Goal: Information Seeking & Learning: Learn about a topic

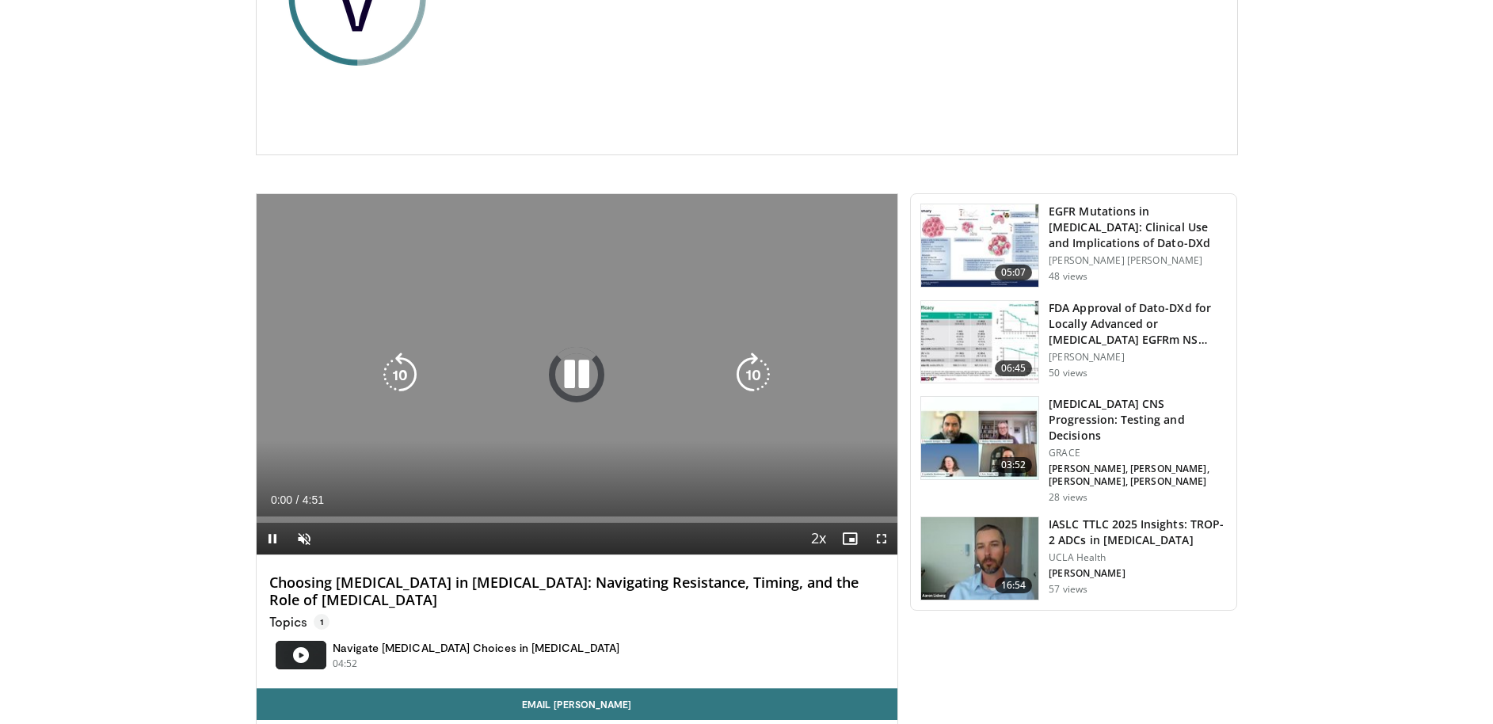
scroll to position [367, 0]
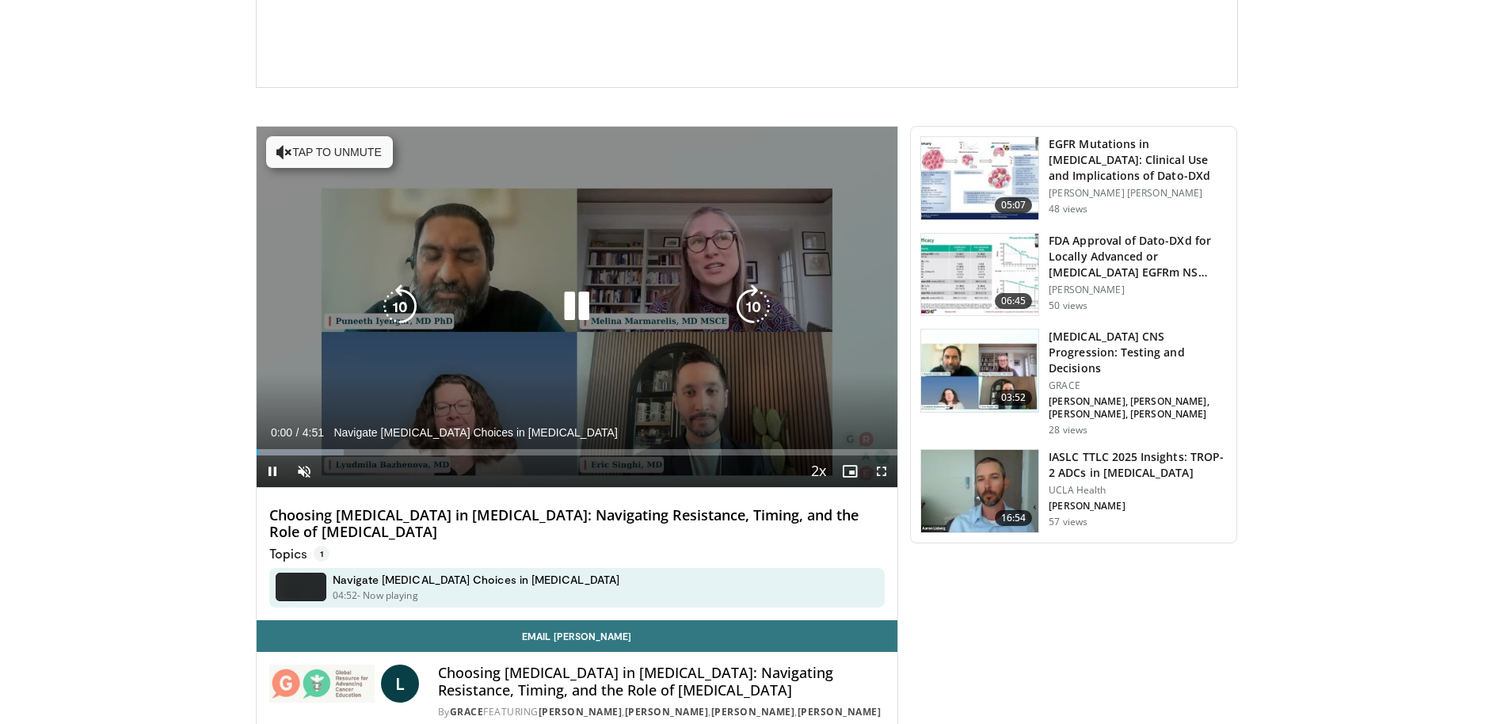
click at [581, 294] on icon "Video Player" at bounding box center [577, 306] width 44 height 44
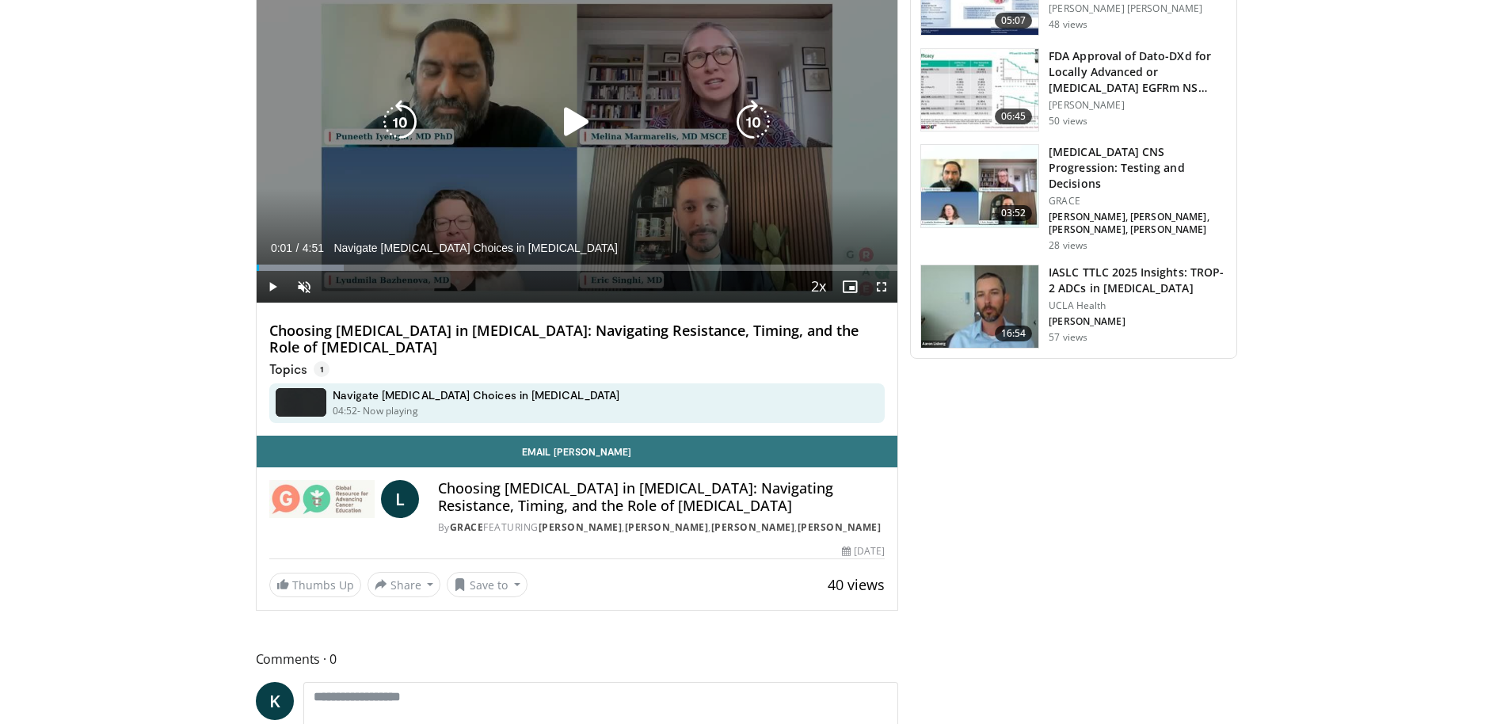
scroll to position [551, 0]
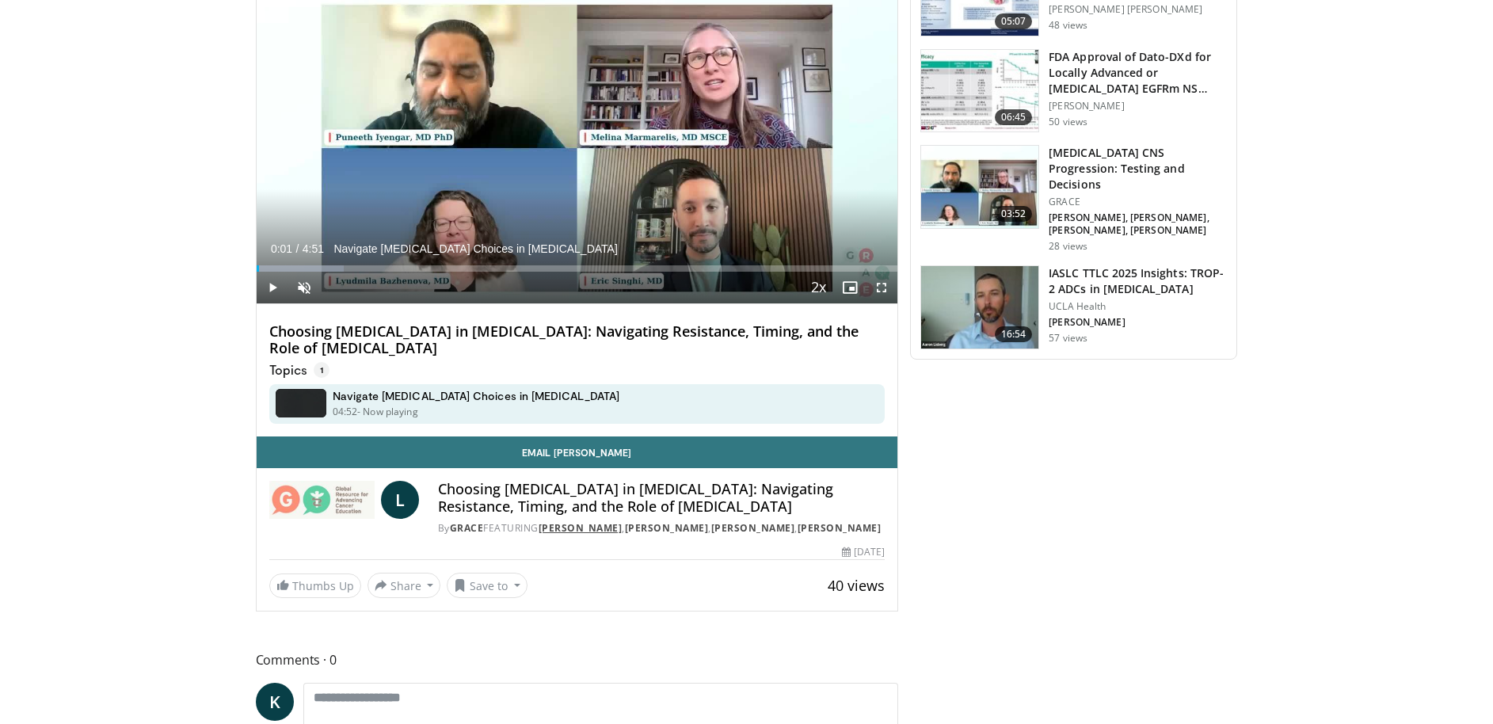
drag, startPoint x: 591, startPoint y: 546, endPoint x: 546, endPoint y: 524, distance: 50.3
click at [546, 524] on div "By GRACE FEATURING Lyudmila Bazhenova , Melina Marmarelis , Eric Singhi , Punee…" at bounding box center [661, 528] width 447 height 14
copy div "Lyudmila Bazhenova , Melina Marmarelis , Eric Singhi , Puneeth Iyengar"
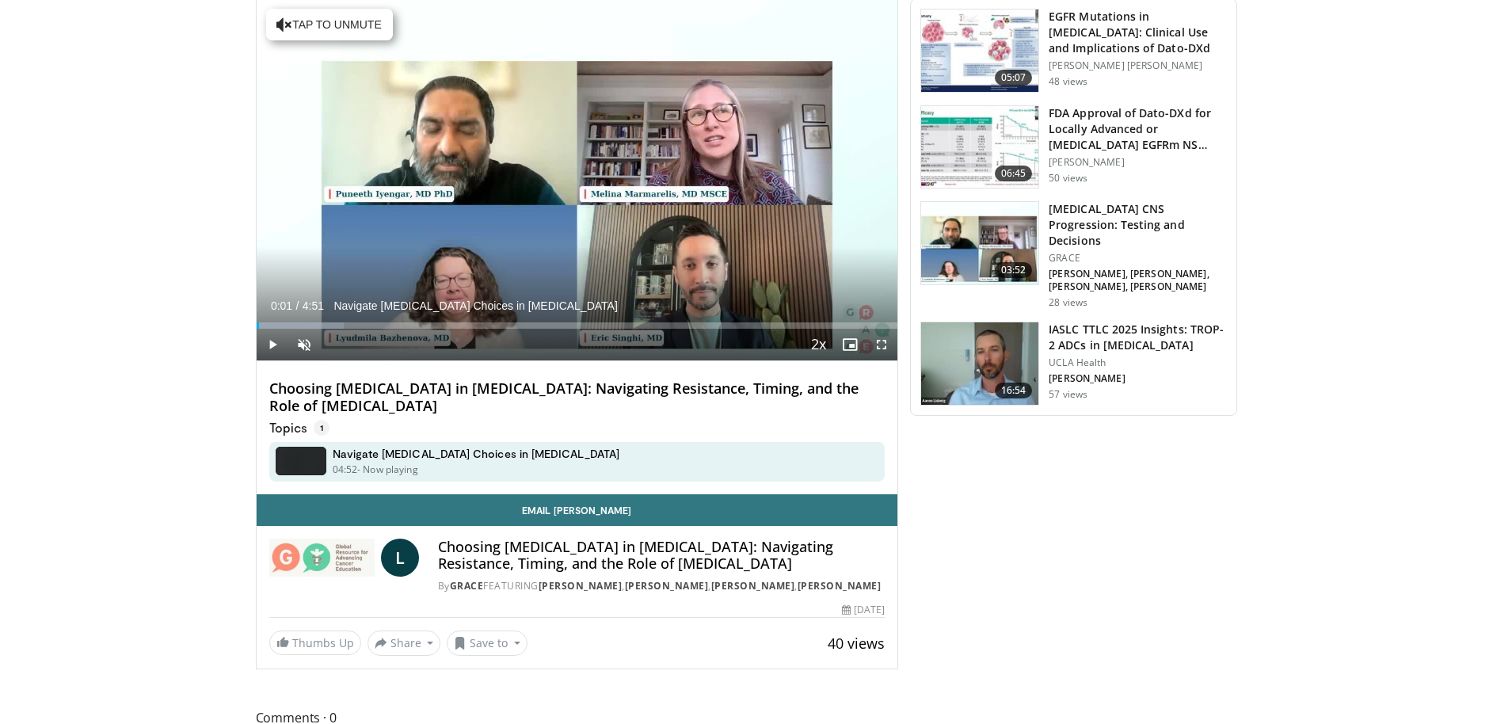
scroll to position [497, 0]
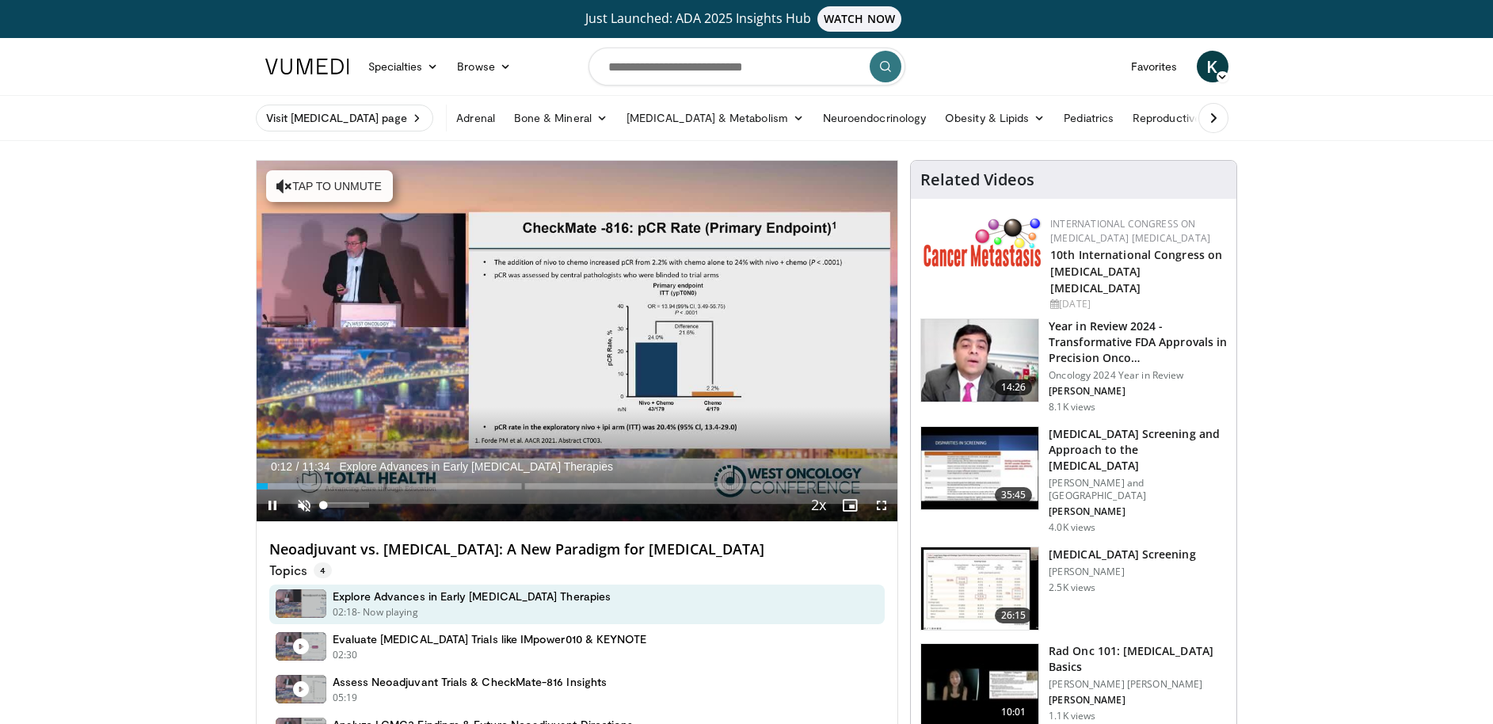
click at [296, 517] on span "Video Player" at bounding box center [304, 506] width 32 height 32
click at [875, 509] on span "Video Player" at bounding box center [882, 506] width 32 height 32
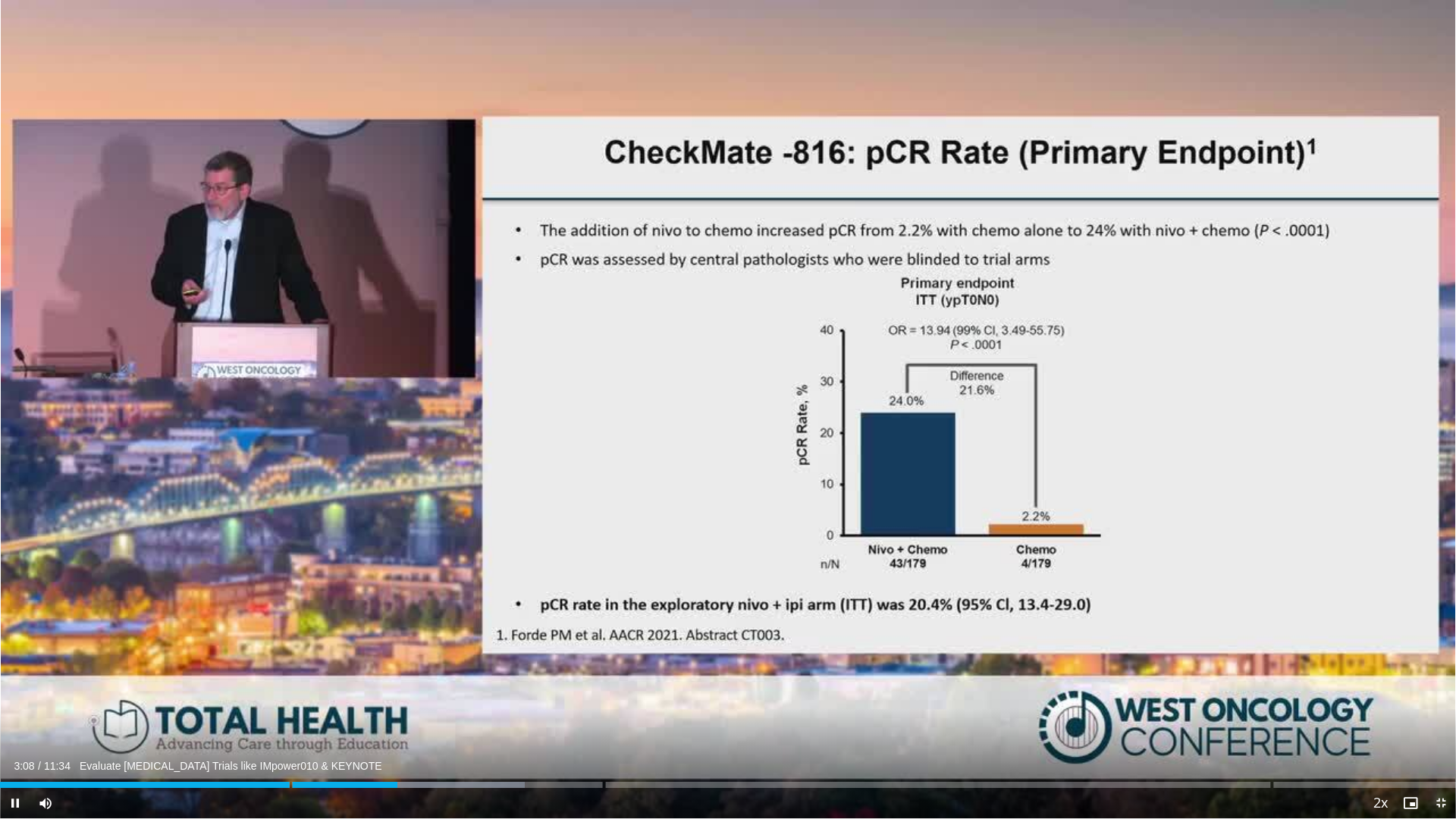
click at [1429, 692] on span "Video Player" at bounding box center [1442, 803] width 31 height 31
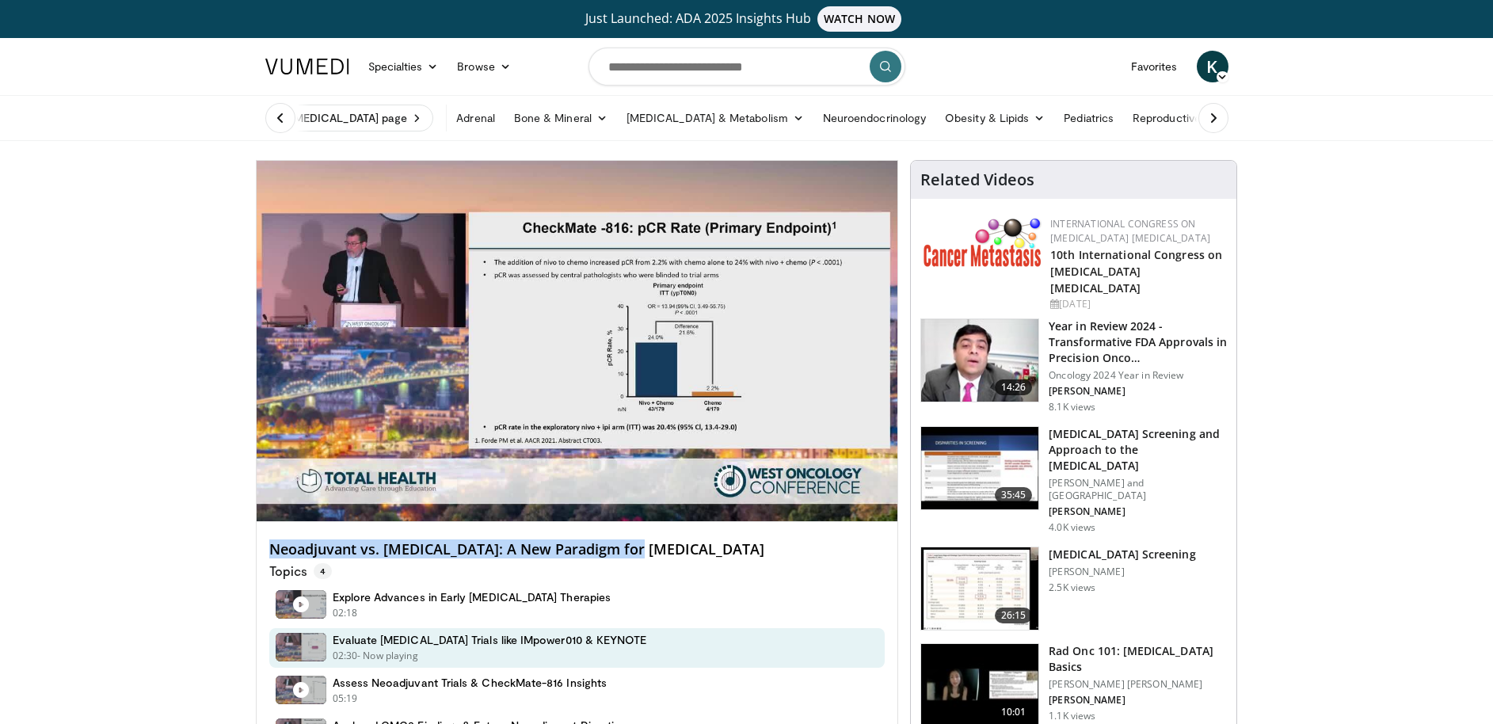
drag, startPoint x: 650, startPoint y: 555, endPoint x: 256, endPoint y: 549, distance: 393.8
click at [257, 549] on div "Neoadjuvant vs. Adjuvant: A New Paradigm for NSCLC Topics 4 Explore Advances in…" at bounding box center [578, 644] width 642 height 244
copy h4 "Neoadjuvant vs. Adjuvant: A New Paradigm for NSCLC"
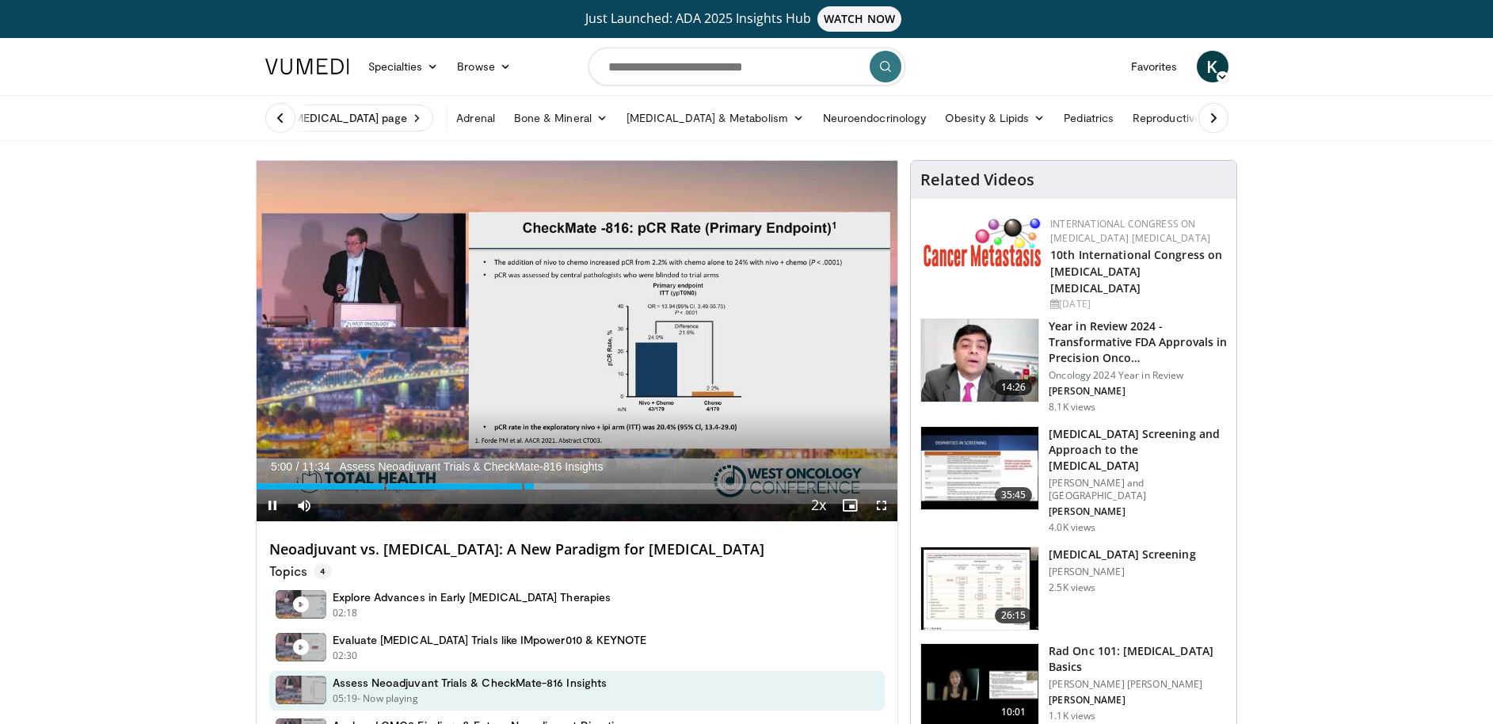
click at [645, 525] on div "Neoadjuvant vs. Adjuvant: A New Paradigm for NSCLC Topics 4 Explore Advances in…" at bounding box center [578, 644] width 642 height 244
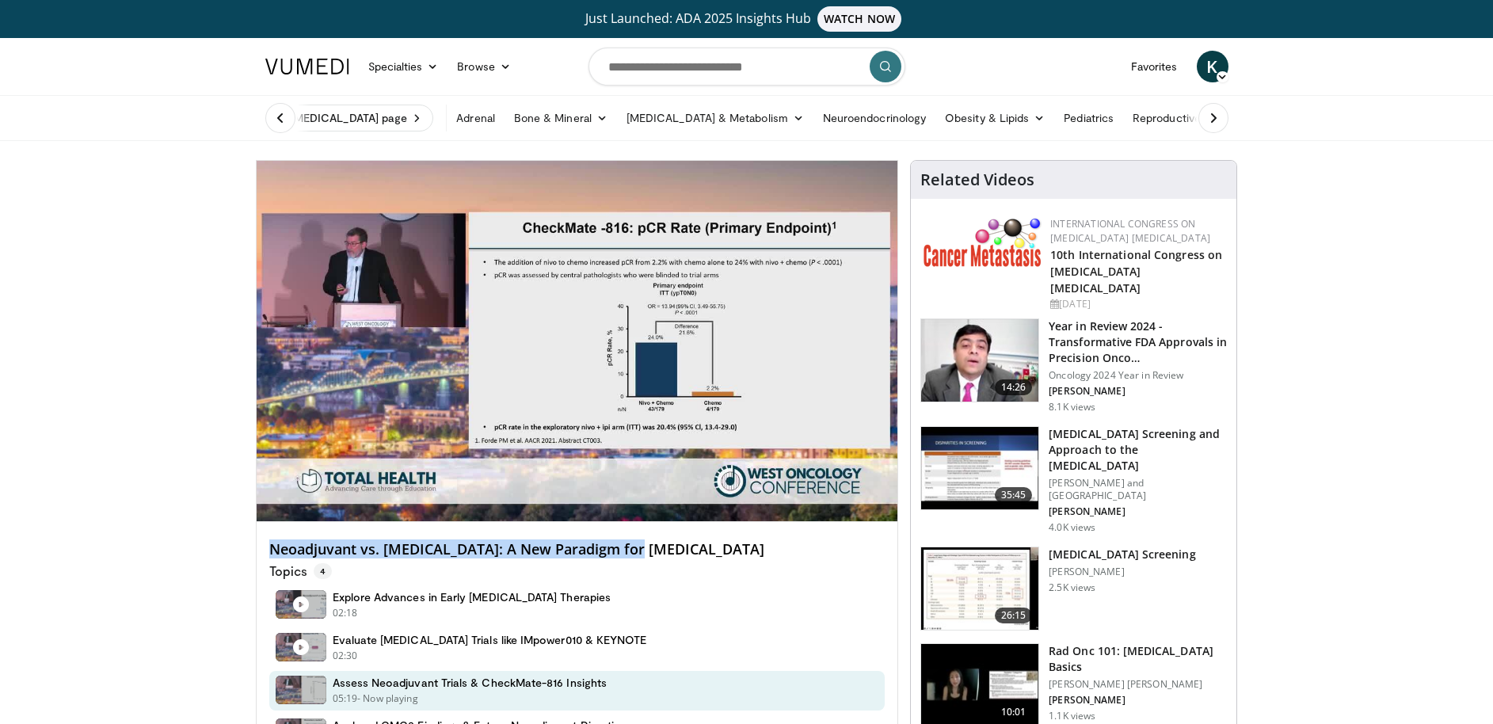
drag, startPoint x: 658, startPoint y: 549, endPoint x: 264, endPoint y: 547, distance: 394.6
click at [264, 547] on div "Neoadjuvant vs. Adjuvant: A New Paradigm for NSCLC Topics 4 Explore Advances in…" at bounding box center [578, 644] width 642 height 244
copy h4 "Neoadjuvant vs. Adjuvant: A New Paradigm for NSCLC"
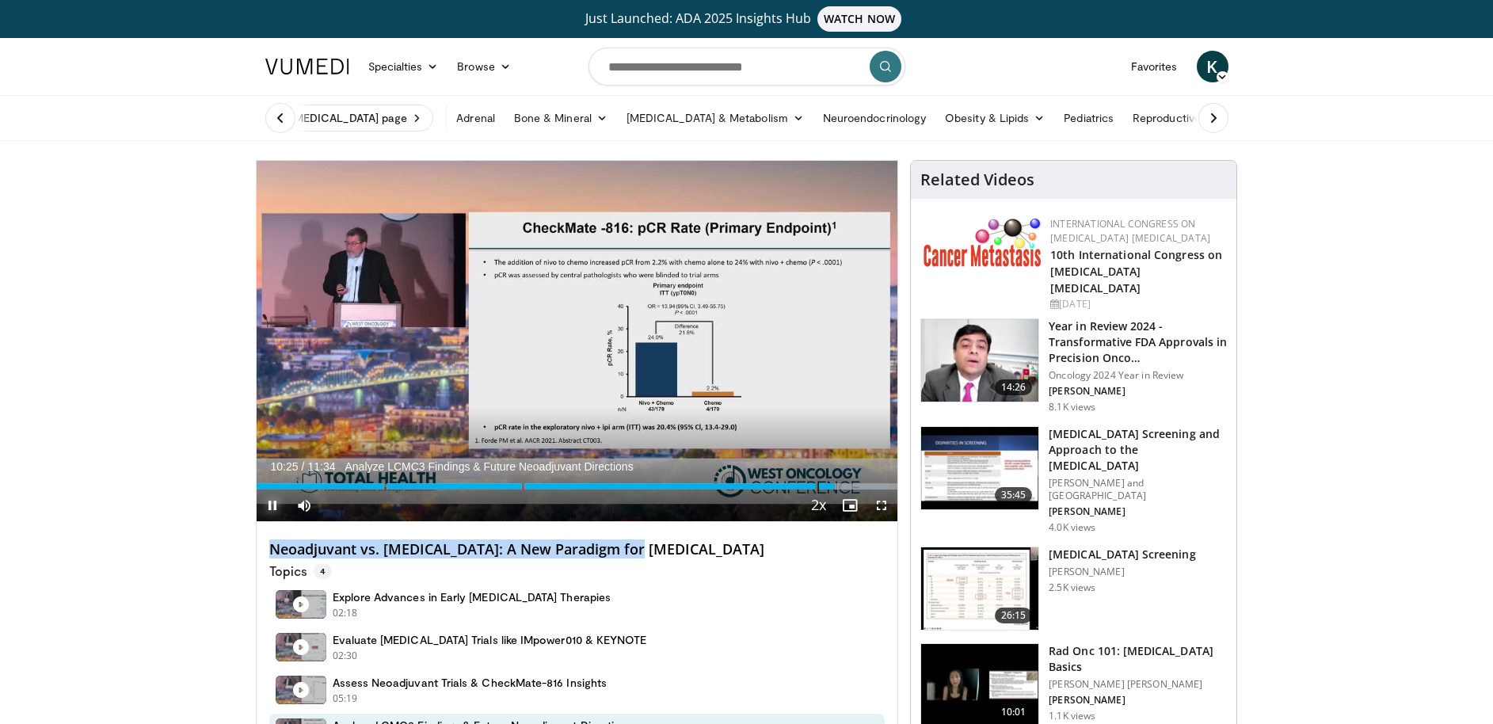
click at [270, 499] on span "Video Player" at bounding box center [273, 506] width 32 height 32
click at [656, 567] on div "Topics 4" at bounding box center [577, 569] width 616 height 21
drag, startPoint x: 676, startPoint y: 551, endPoint x: 250, endPoint y: 542, distance: 426.4
copy h4 "Neoadjuvant vs. Adjuvant: A New Paradigm for NSCLC"
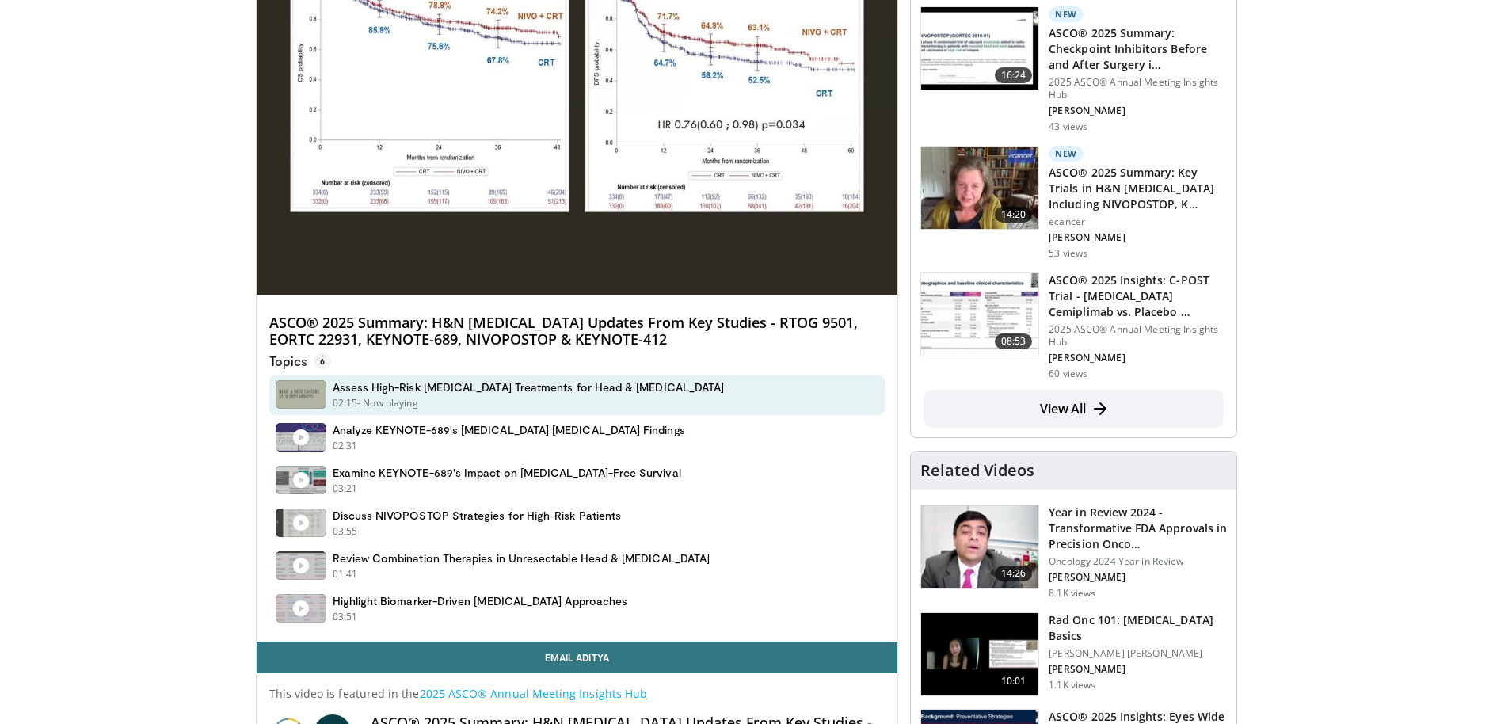
scroll to position [229, 0]
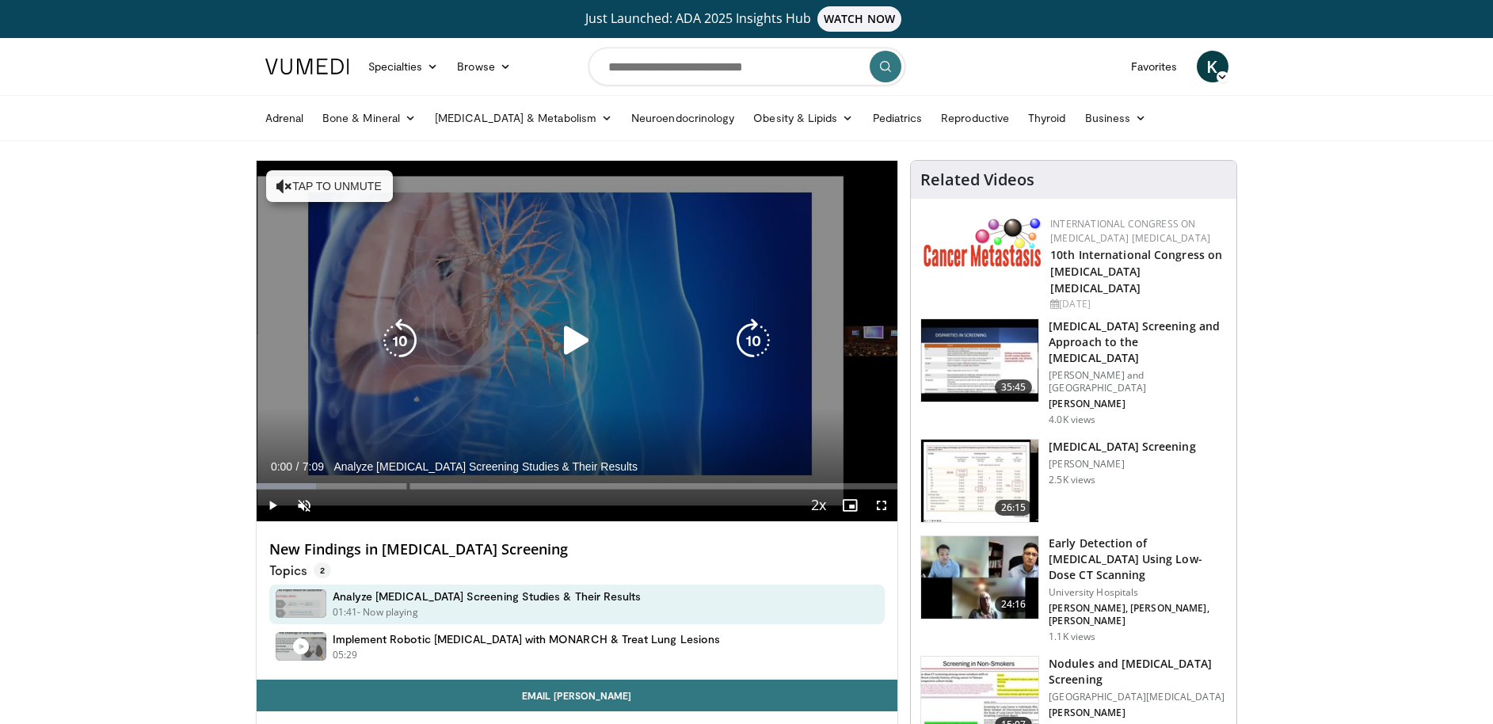
click at [592, 325] on icon "Video Player" at bounding box center [577, 341] width 44 height 44
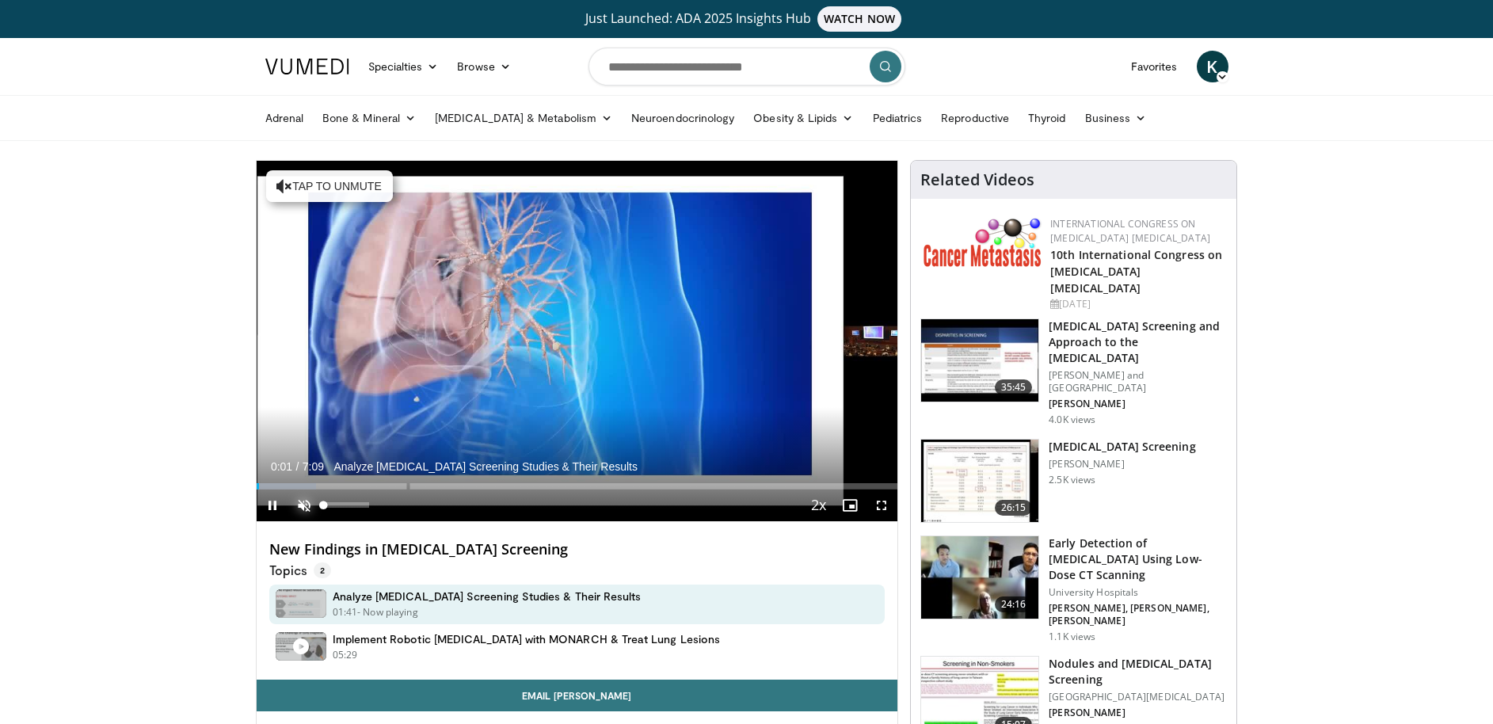
click at [302, 505] on span "Video Player" at bounding box center [304, 506] width 32 height 32
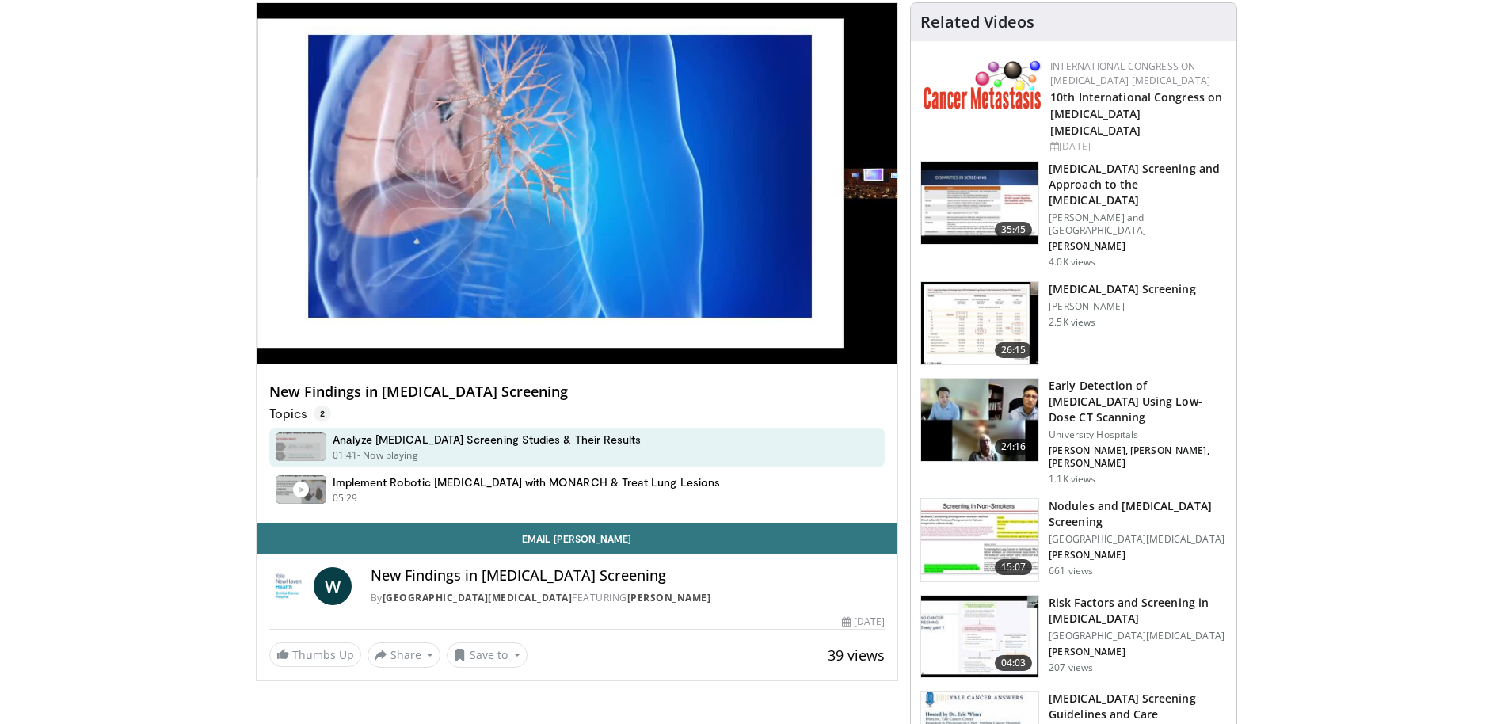
scroll to position [103, 0]
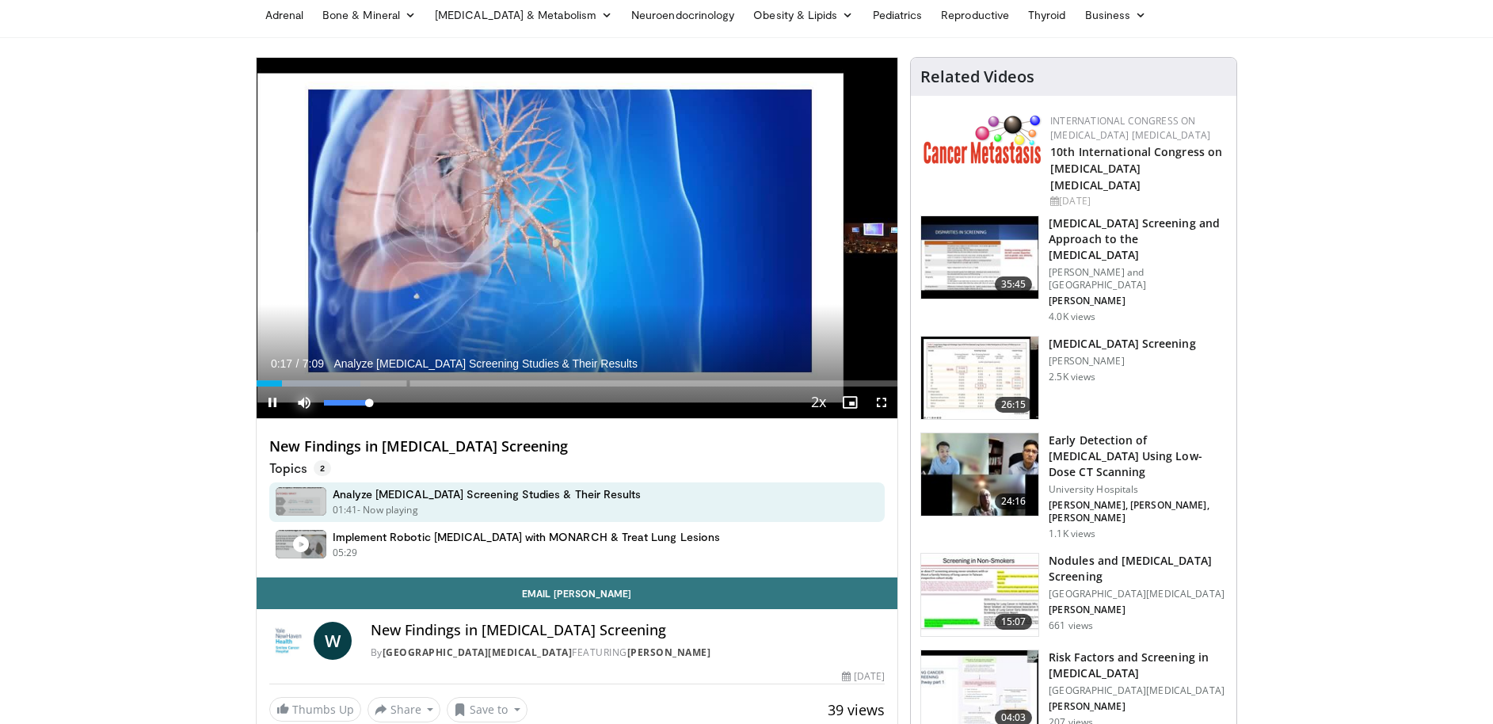
click at [296, 402] on span "Video Player" at bounding box center [304, 403] width 32 height 32
click at [293, 402] on span "Video Player" at bounding box center [304, 403] width 32 height 32
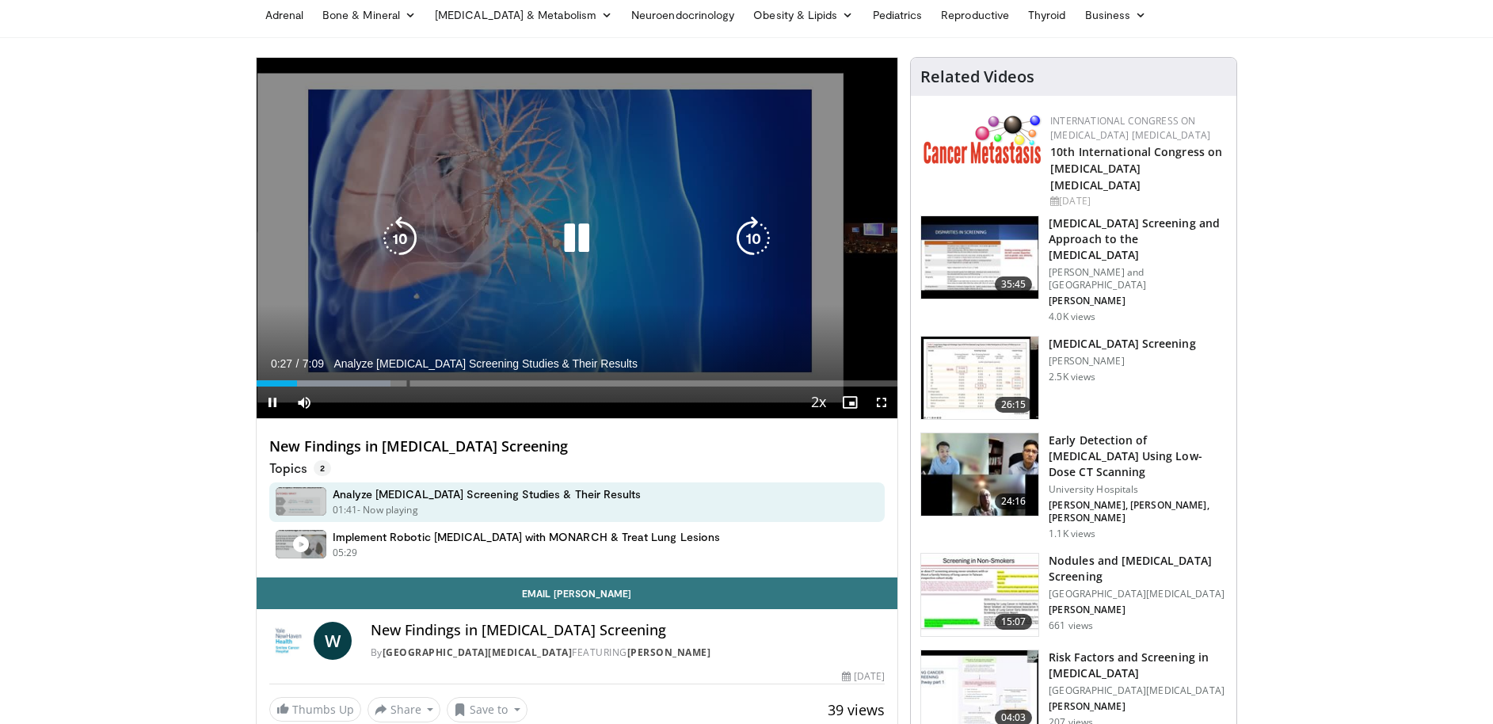
click at [398, 219] on icon "Video Player" at bounding box center [400, 238] width 44 height 44
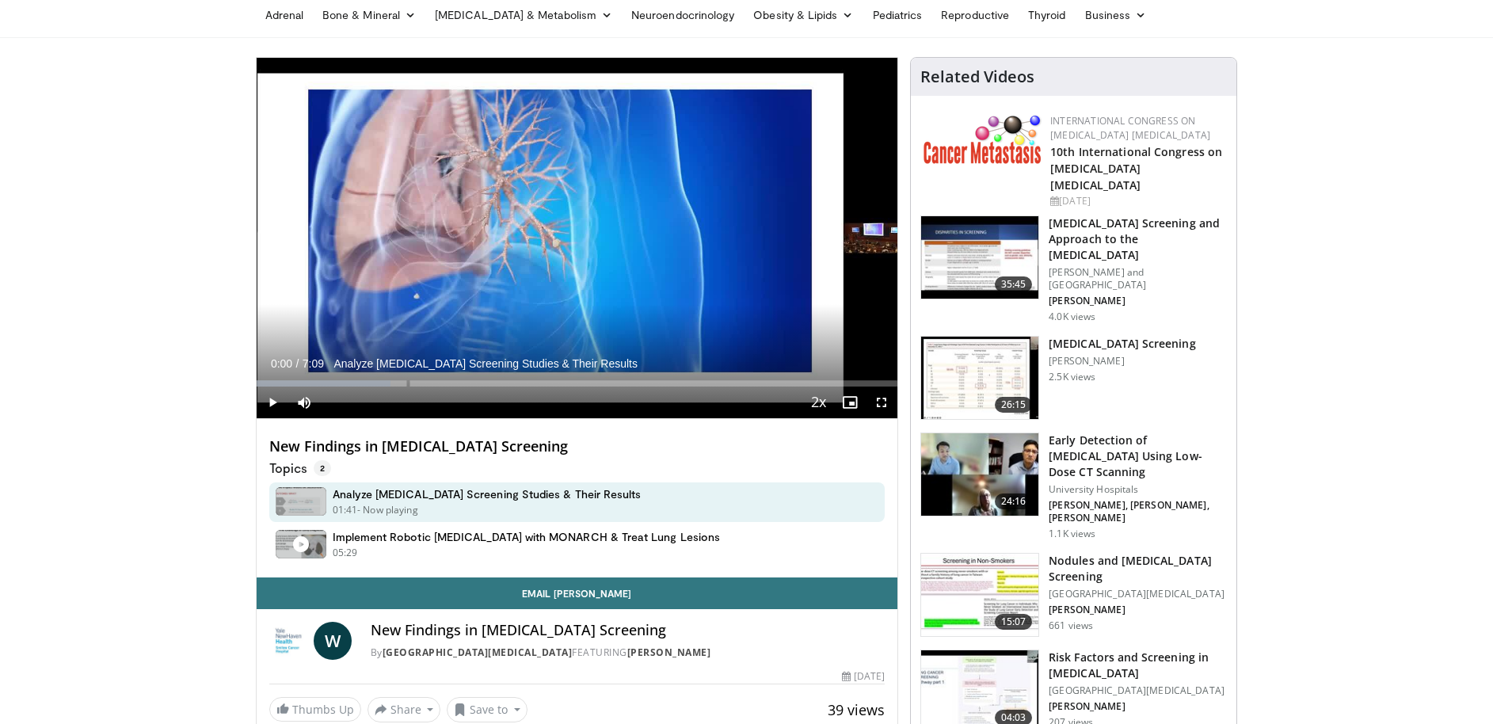
drag, startPoint x: 285, startPoint y: 379, endPoint x: 213, endPoint y: 379, distance: 72.1
click at [272, 399] on span "Video Player" at bounding box center [273, 403] width 32 height 32
click at [271, 402] on span "Video Player" at bounding box center [273, 403] width 32 height 32
drag, startPoint x: 265, startPoint y: 380, endPoint x: 250, endPoint y: 379, distance: 15.9
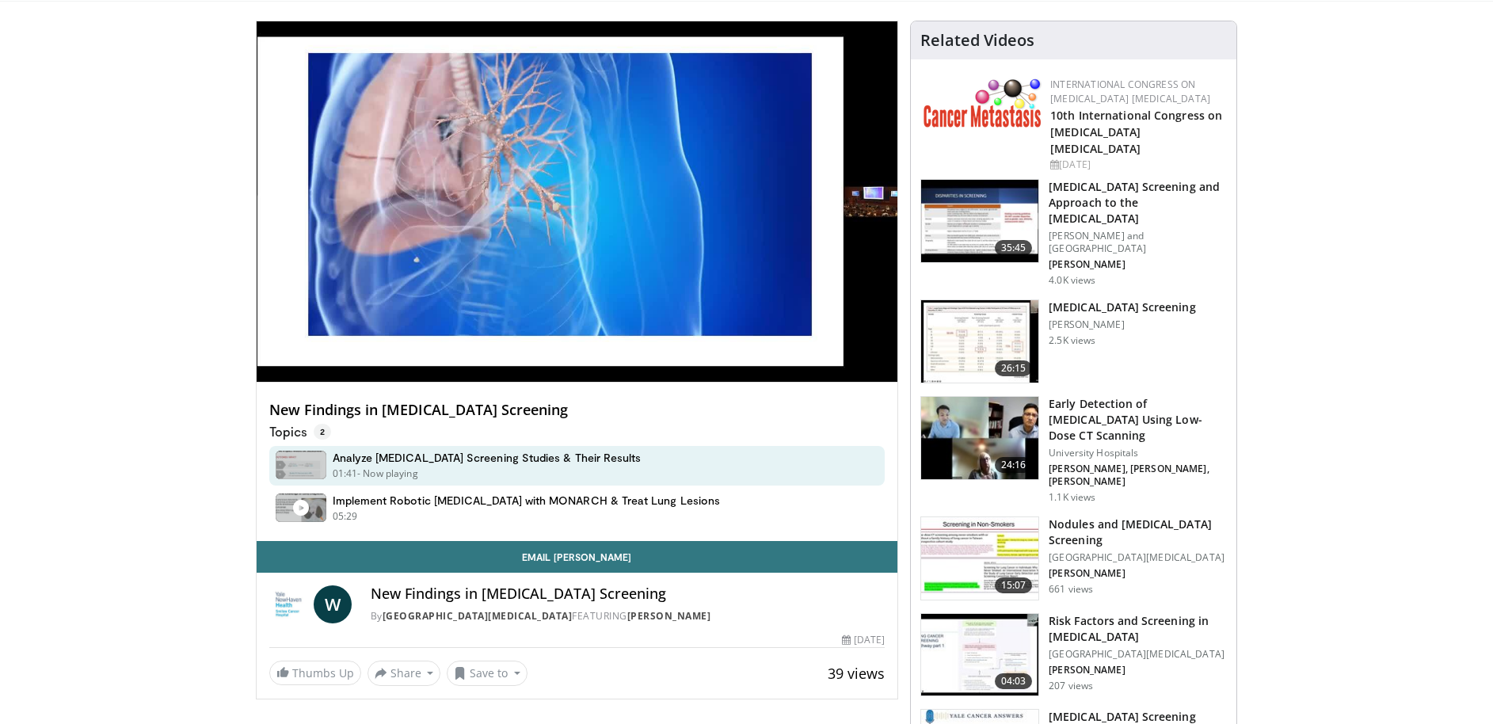
scroll to position [143, 0]
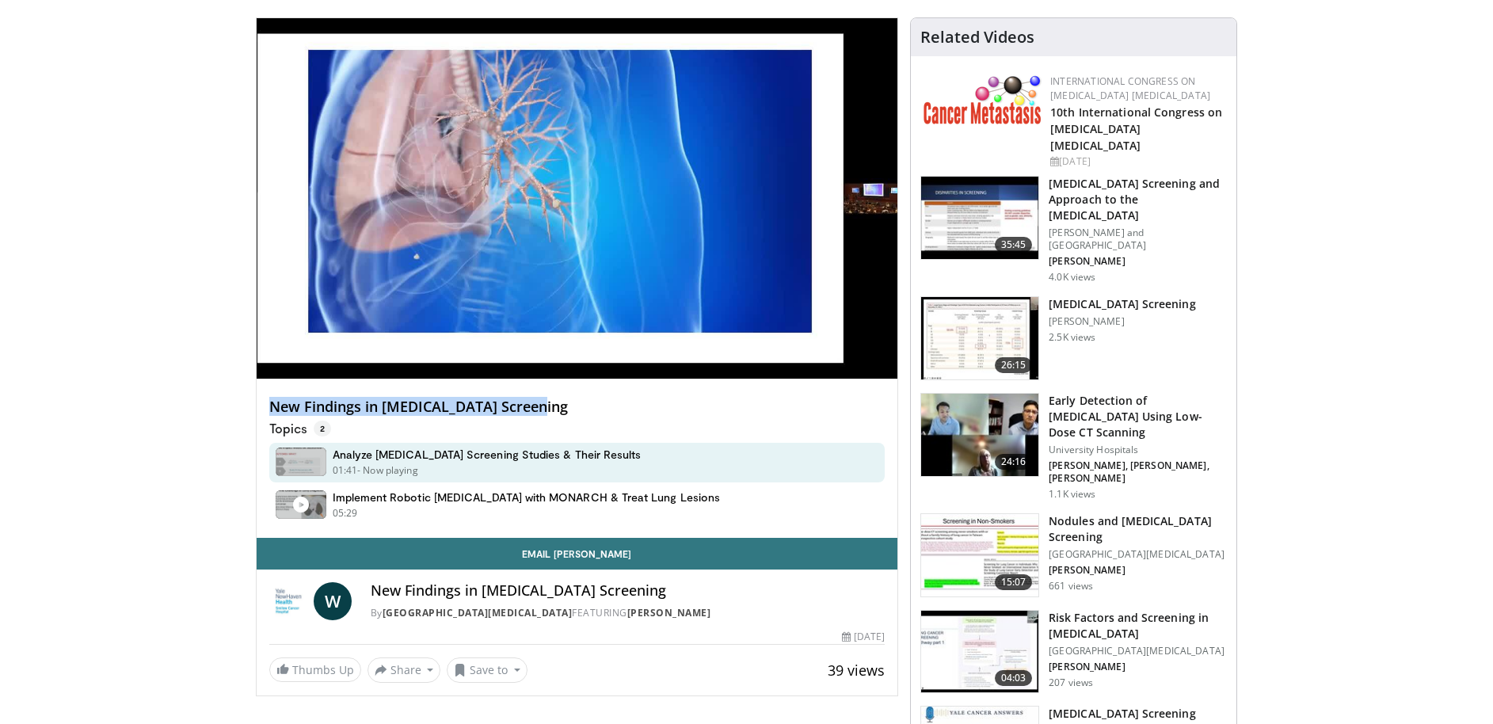
drag, startPoint x: 554, startPoint y: 410, endPoint x: 232, endPoint y: 405, distance: 321.7
copy h4 "New Findings in Lung Cancer Screening"
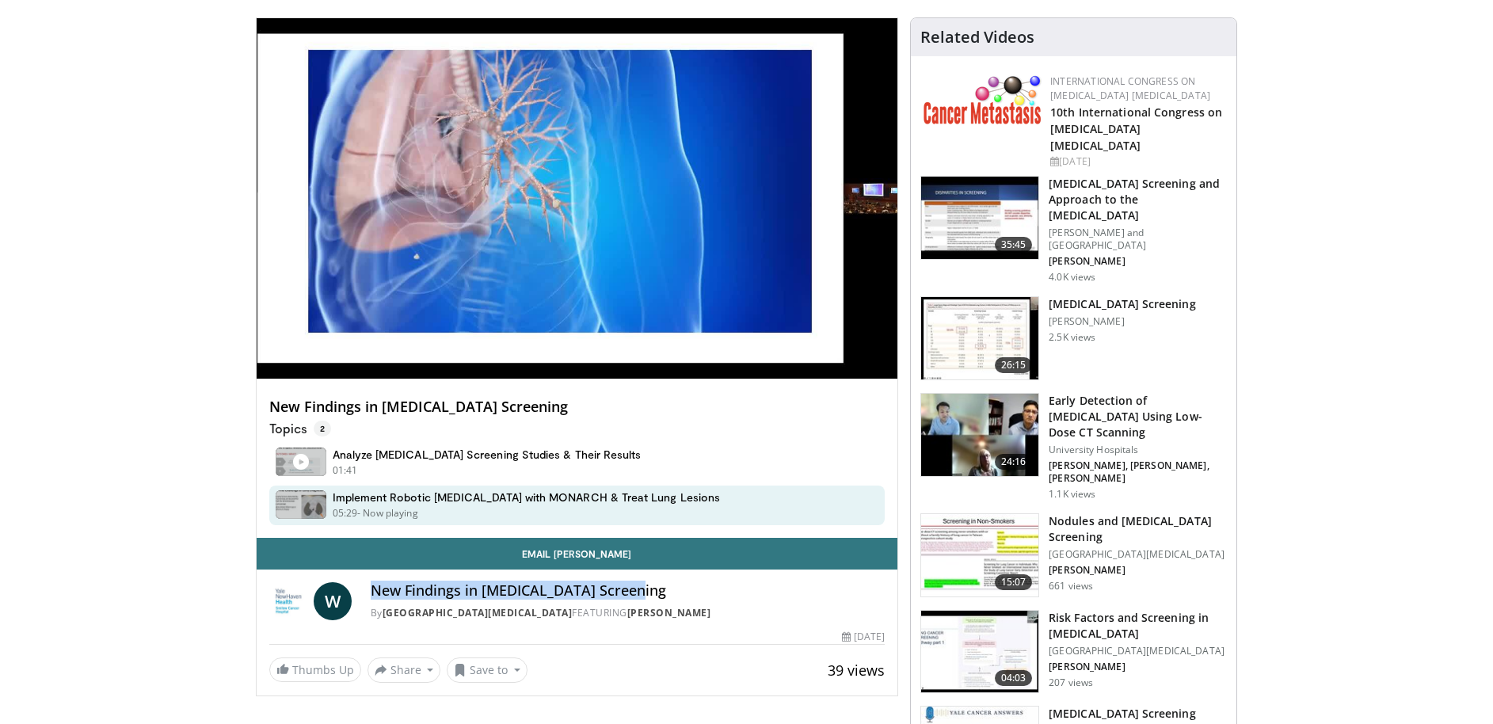
drag, startPoint x: 649, startPoint y: 589, endPoint x: 368, endPoint y: 590, distance: 281.3
click at [368, 590] on div "W New Findings in Lung Cancer Screening By Yale Cancer Center FEATURING William…" at bounding box center [577, 601] width 616 height 38
copy h4 "New Findings in Lung Cancer Screening"
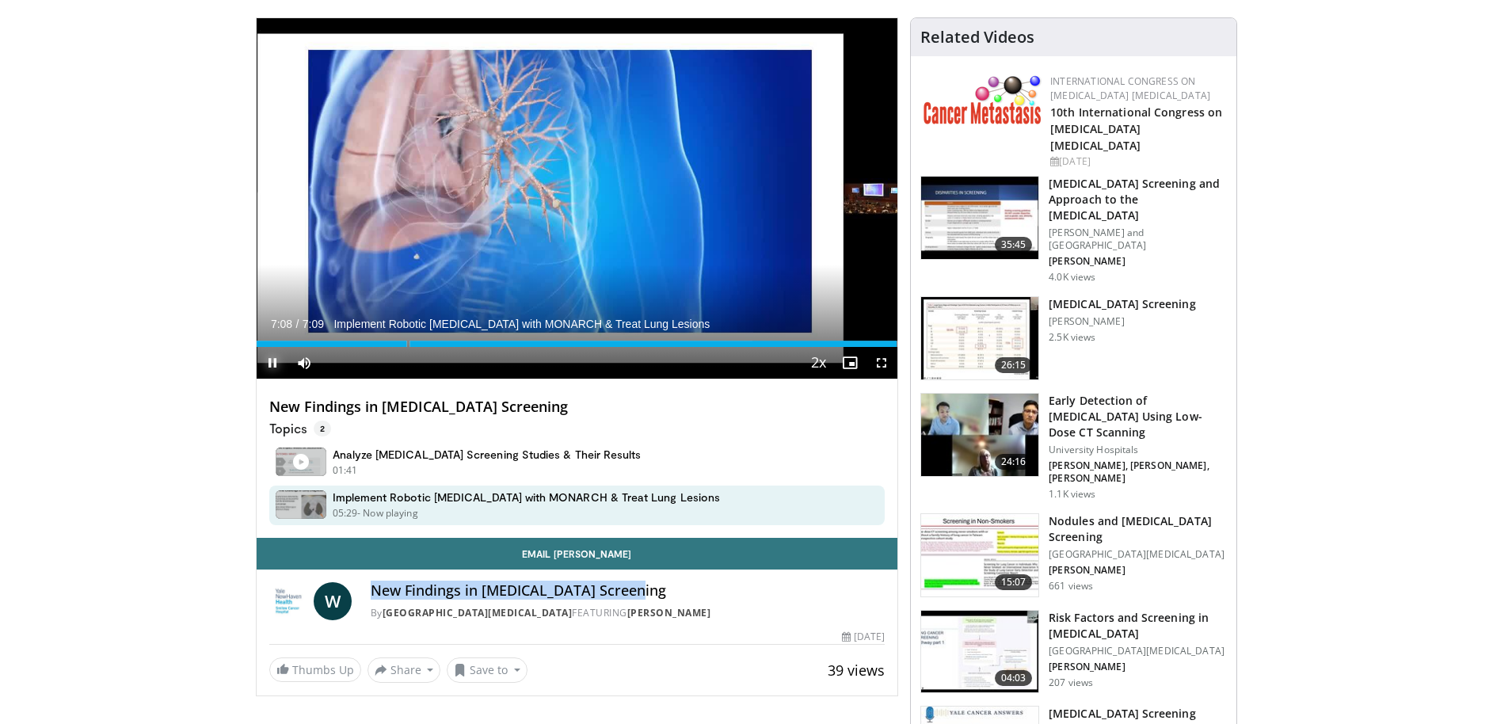
click at [275, 359] on span "Video Player" at bounding box center [273, 363] width 32 height 32
click at [888, 345] on div "Progress Bar" at bounding box center [889, 344] width 2 height 6
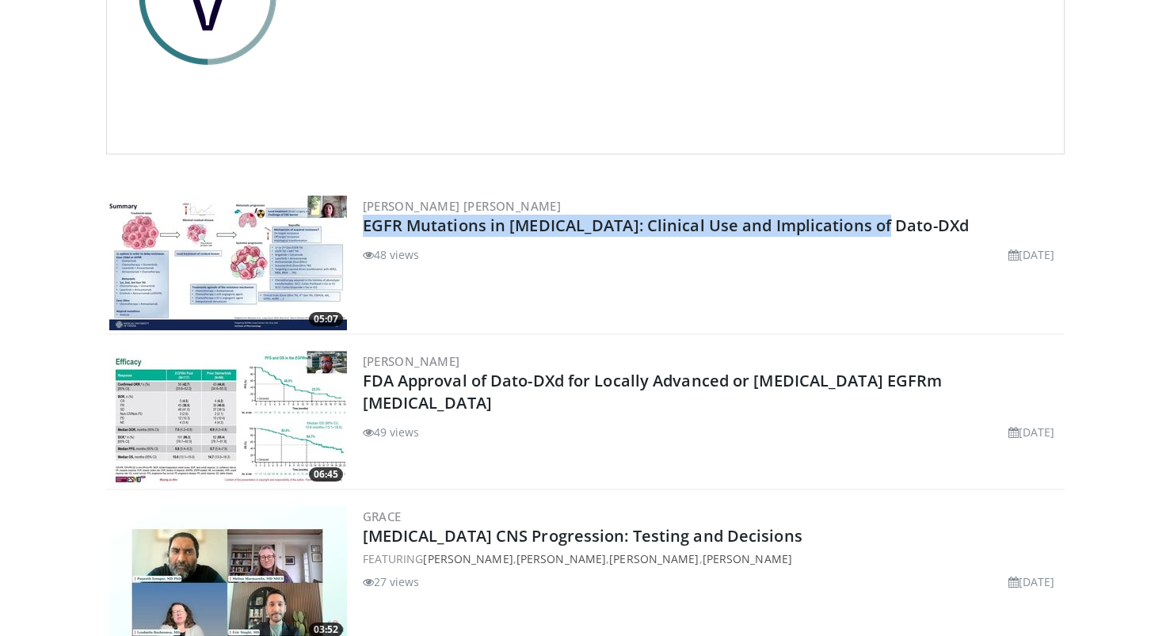
scroll to position [276, 0]
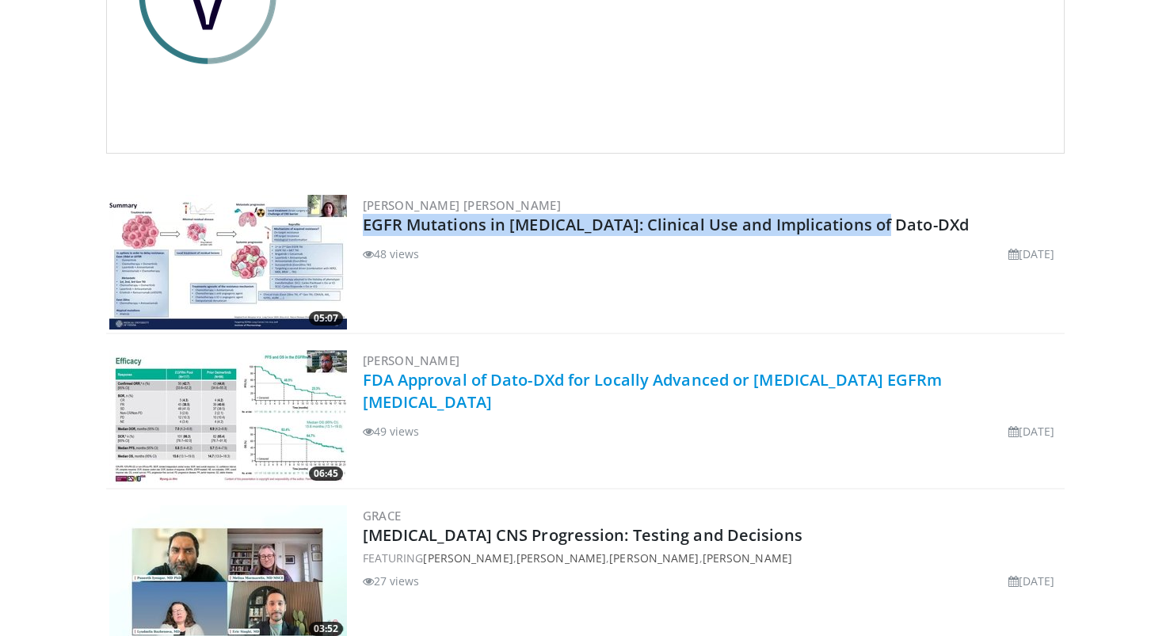
click at [628, 384] on link "FDA Approval of Dato-DXd for Locally Advanced or [MEDICAL_DATA] EGFRm [MEDICAL_…" at bounding box center [653, 391] width 580 height 44
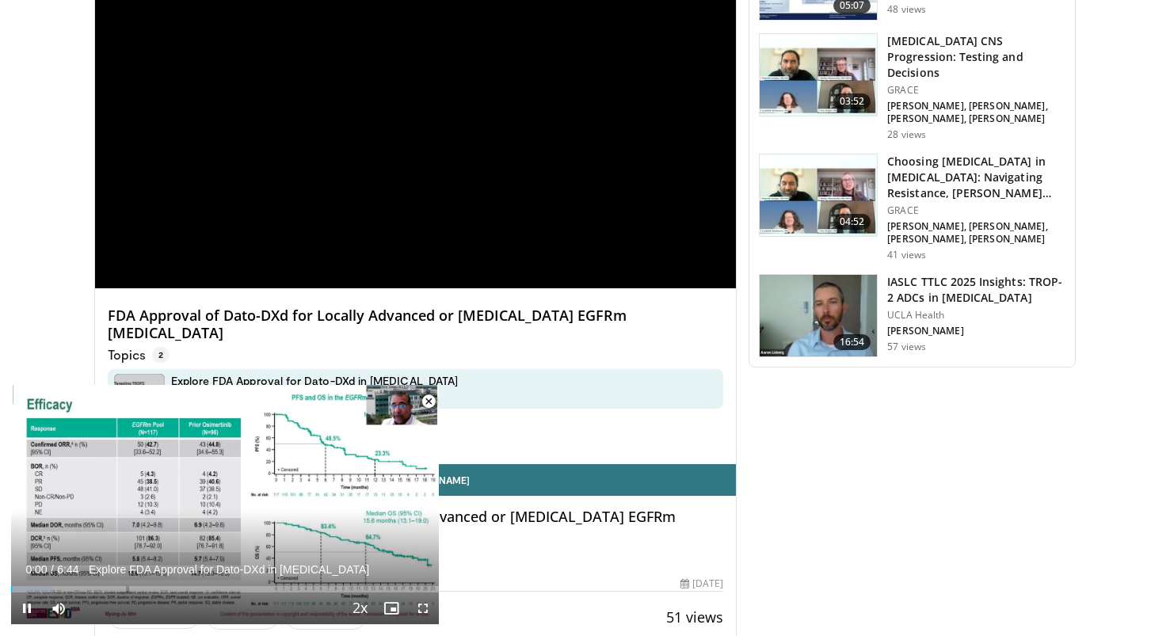
scroll to position [418, 0]
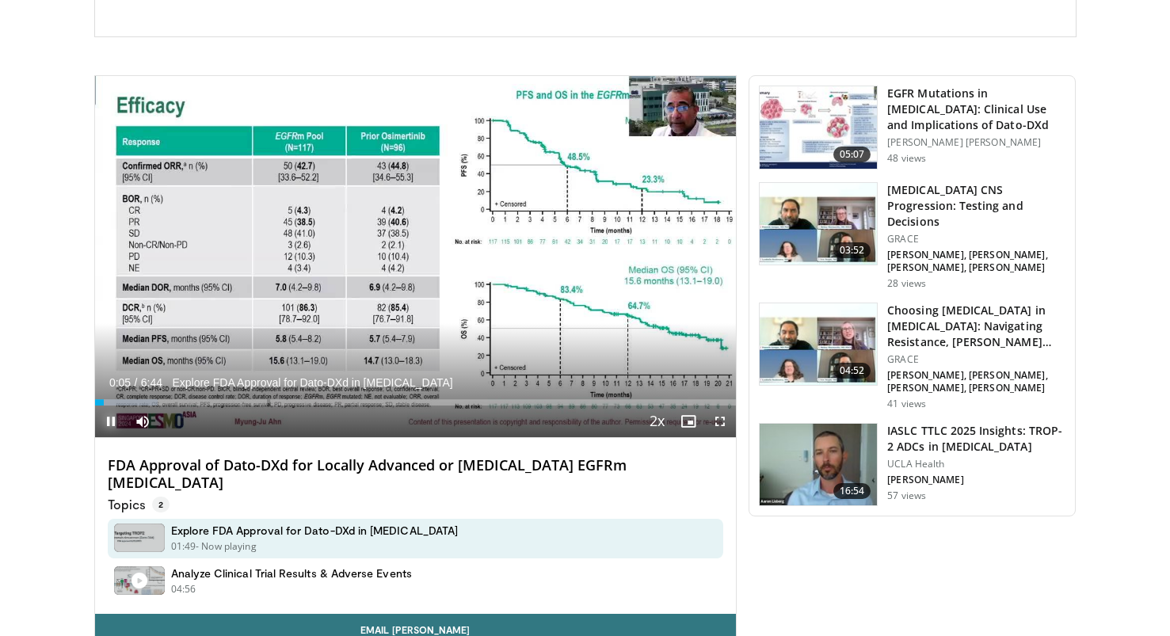
click at [116, 426] on span "Video Player" at bounding box center [111, 422] width 32 height 32
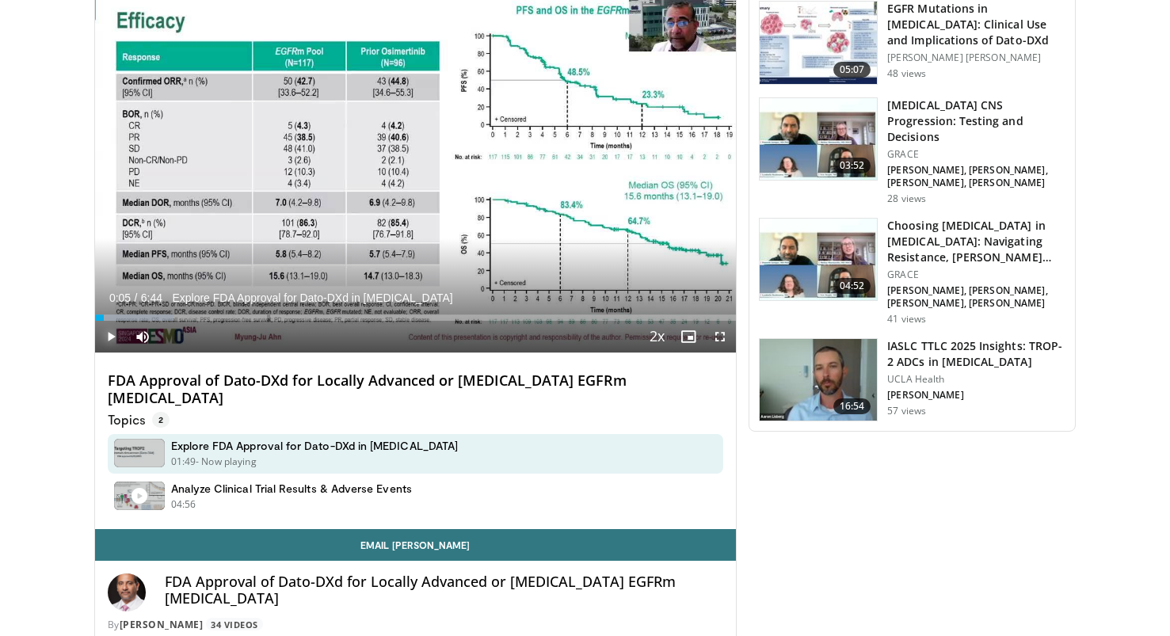
scroll to position [479, 0]
